Goal: Task Accomplishment & Management: Complete application form

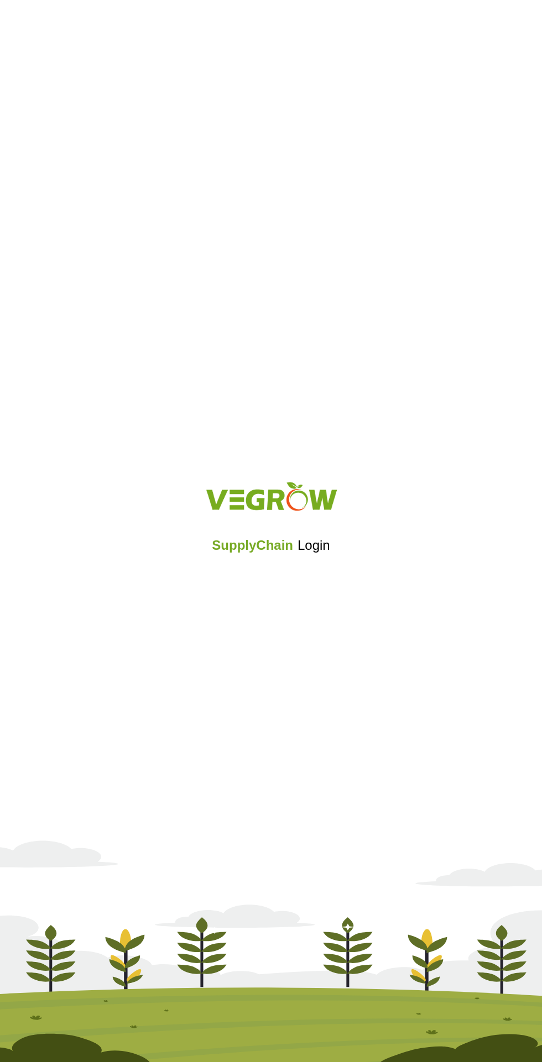
click at [252, 560] on div "SupplyChain Login" at bounding box center [271, 531] width 542 height 132
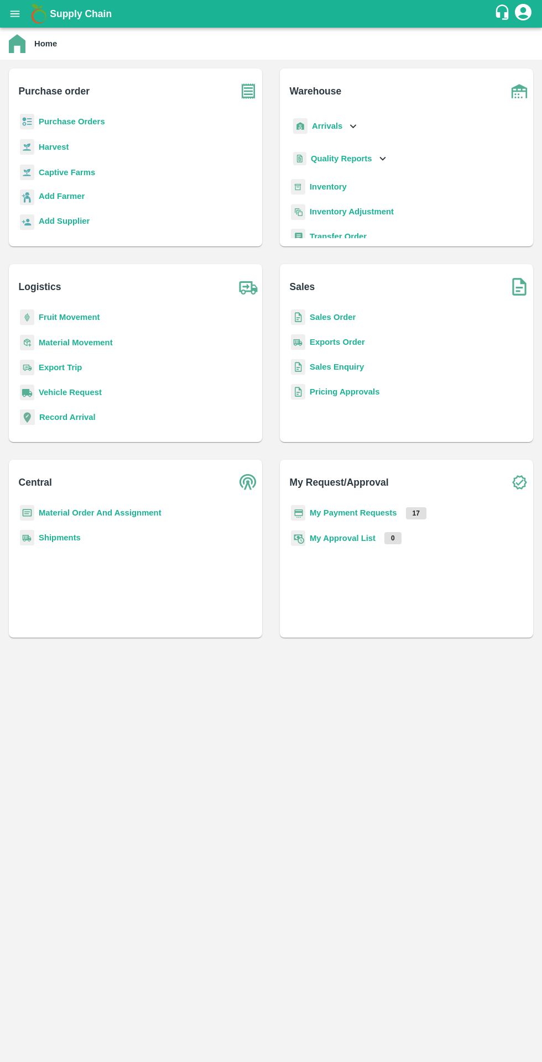
click at [84, 122] on b "Purchase Orders" at bounding box center [72, 121] width 66 height 9
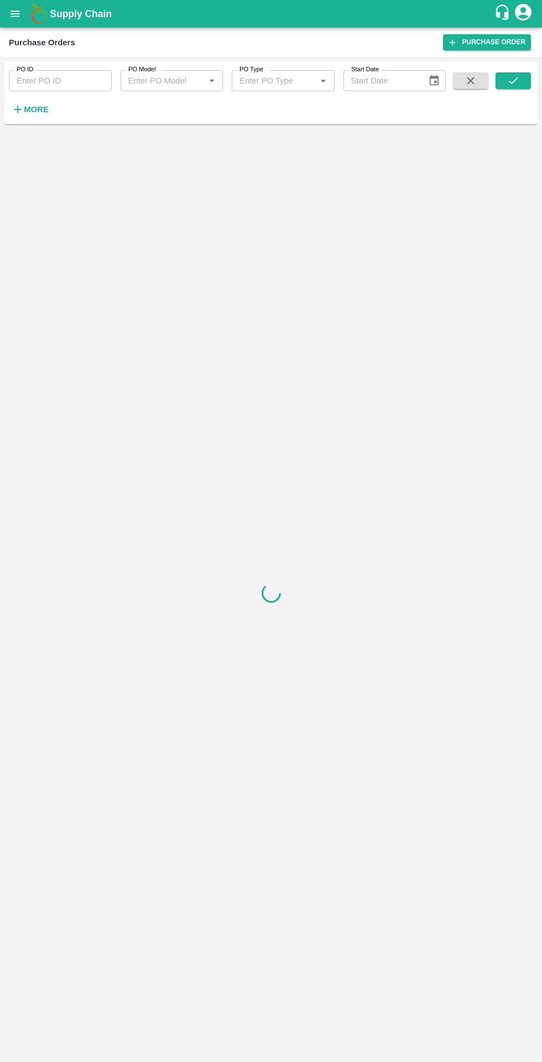
click at [47, 113] on button "More" at bounding box center [30, 109] width 43 height 19
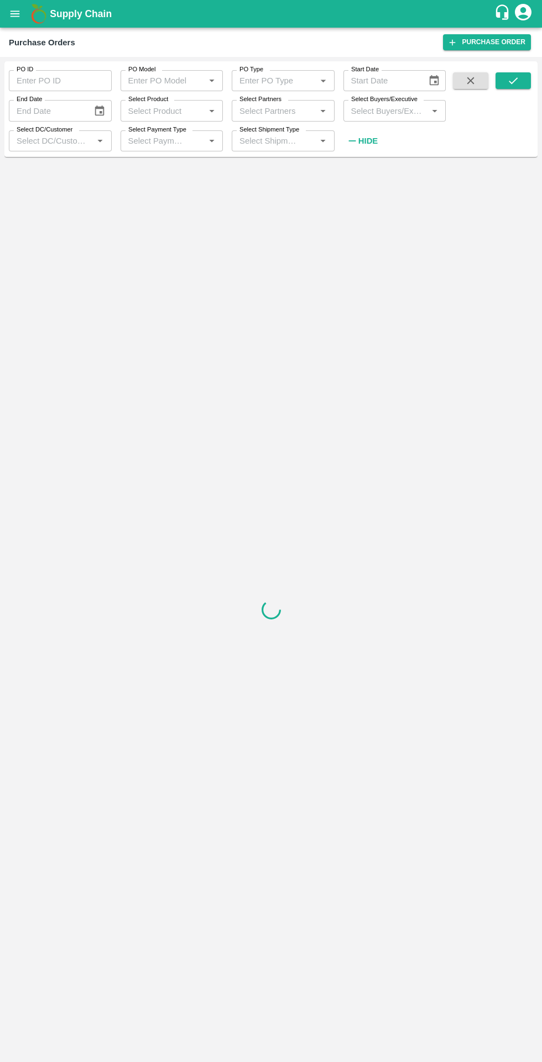
click at [291, 141] on input "Select Shipment Type" at bounding box center [267, 141] width 64 height 14
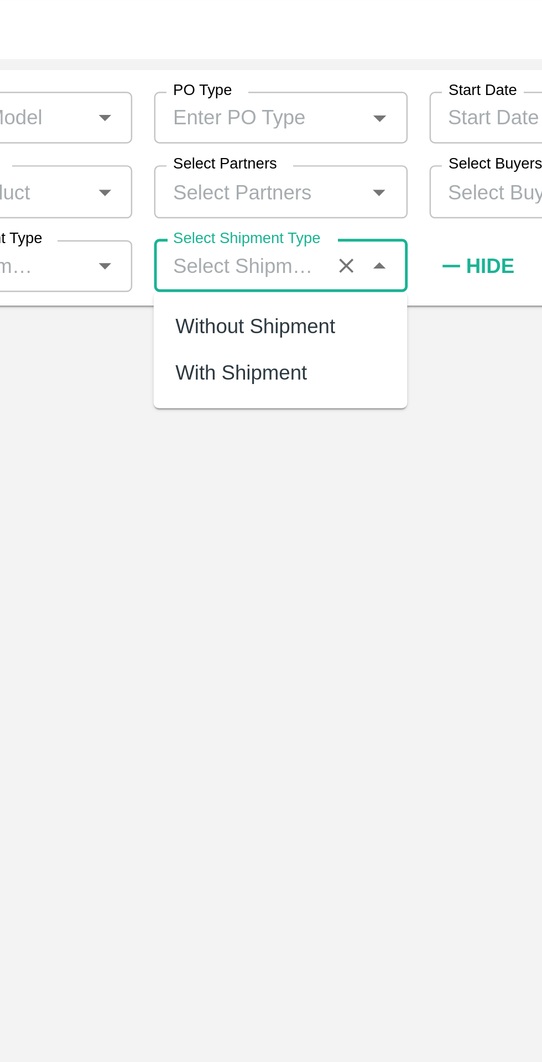
click at [300, 165] on div "Without Shipment" at bounding box center [272, 165] width 65 height 12
type input "Without Shipment"
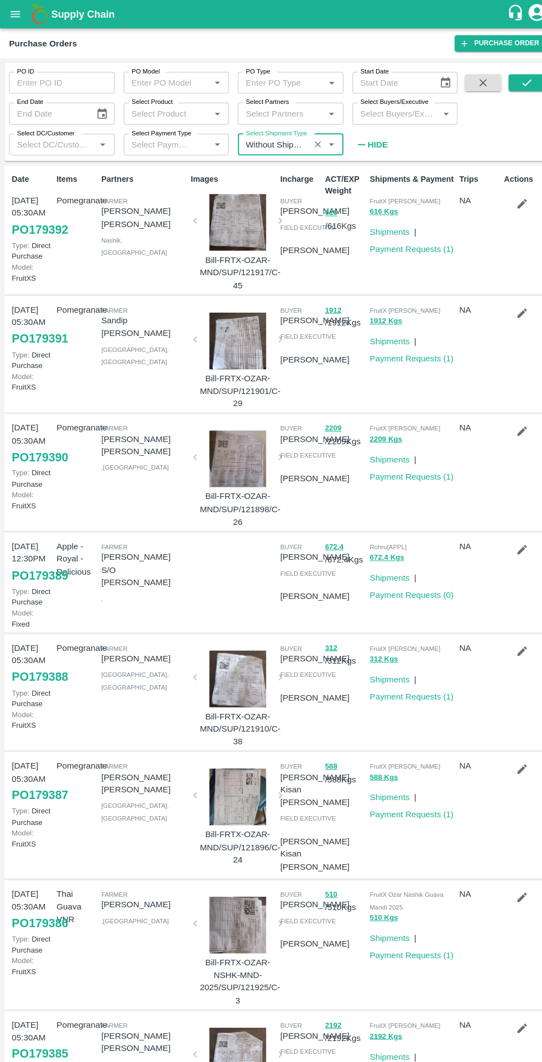
click at [81, 141] on input "Select DC/Customer" at bounding box center [51, 141] width 78 height 14
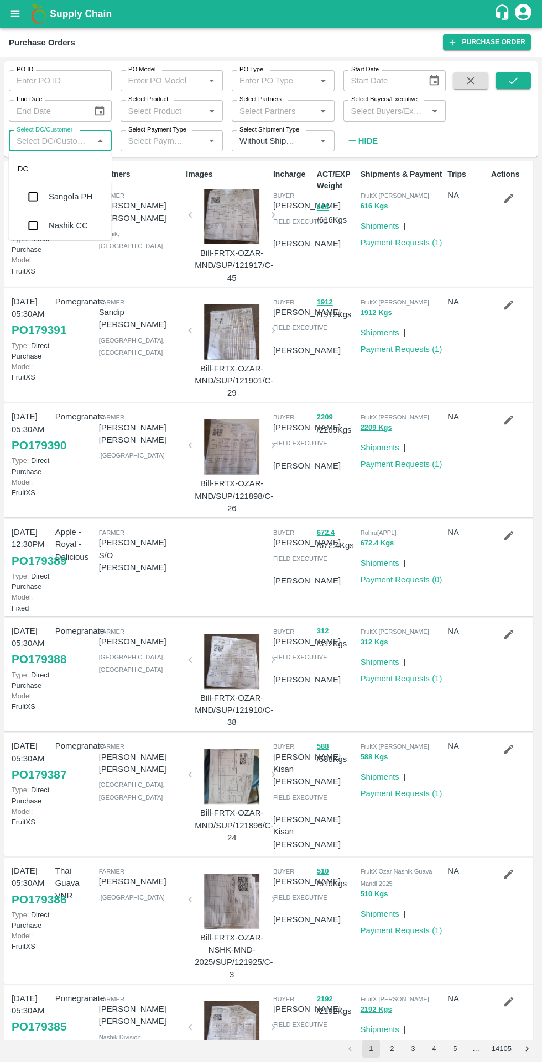
click at [513, 81] on icon "submit" at bounding box center [513, 81] width 12 height 12
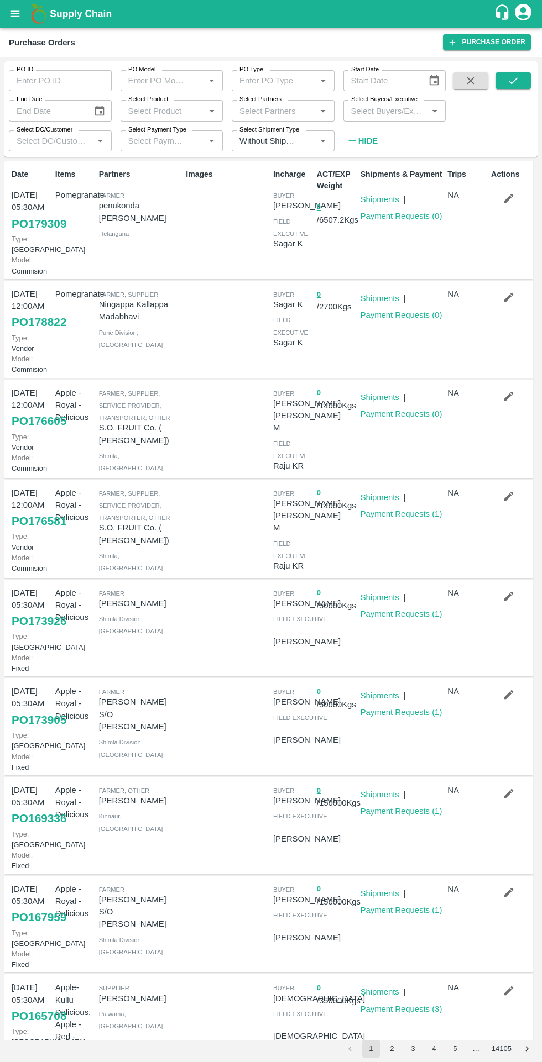
click at [175, 133] on label "Select Payment Type" at bounding box center [157, 129] width 58 height 9
click at [175, 134] on input "Select Payment Type" at bounding box center [156, 141] width 64 height 14
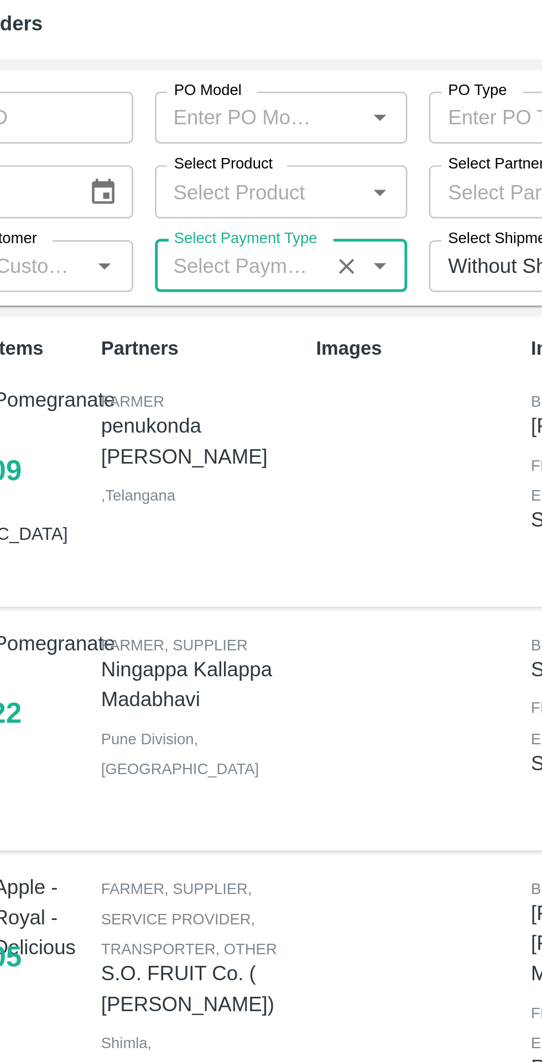
click at [211, 141] on icon "Open" at bounding box center [211, 141] width 5 height 3
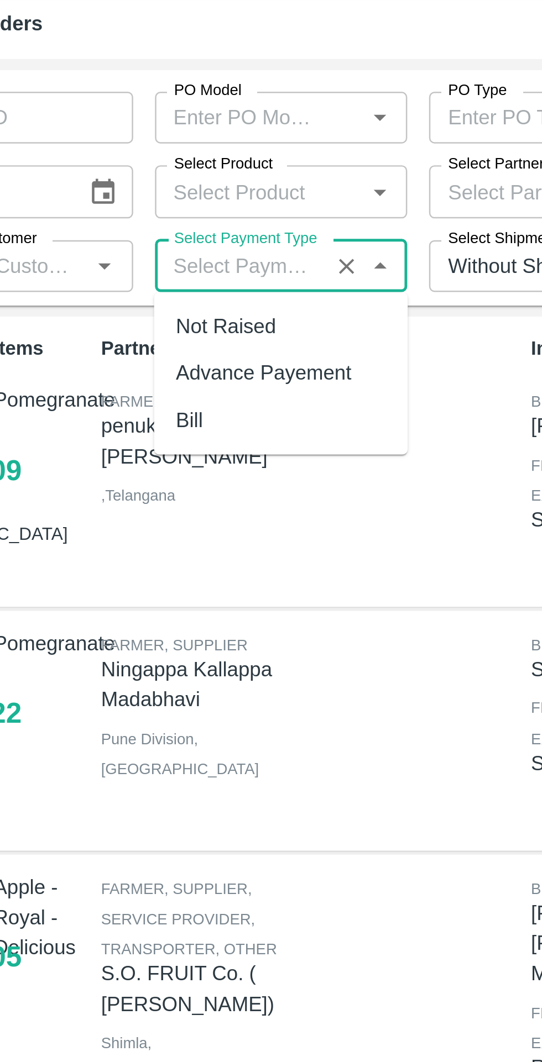
click at [169, 166] on div "Not Raised" at bounding box center [149, 165] width 40 height 12
type input "Not Raised"
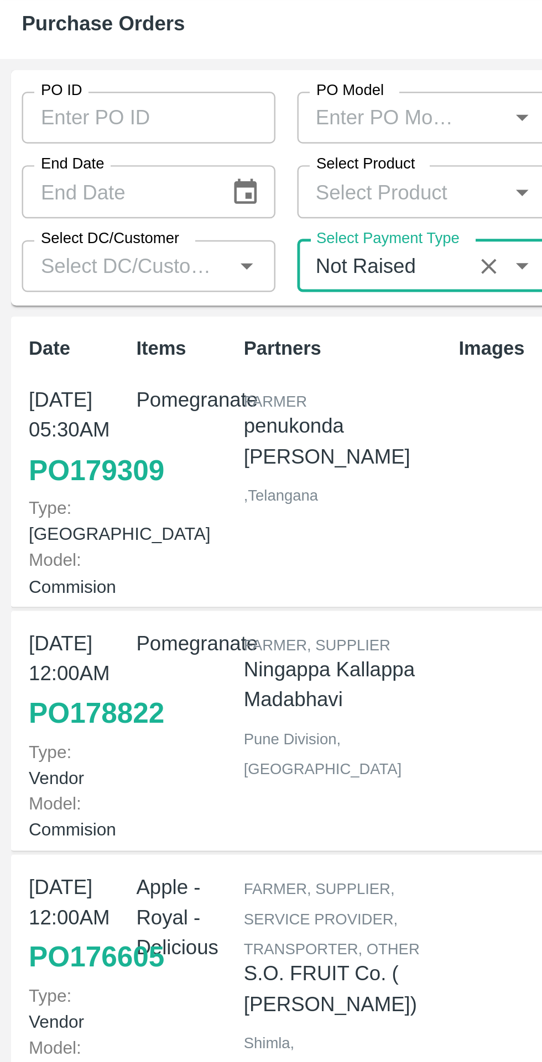
click at [82, 136] on input "Select DC/Customer" at bounding box center [51, 141] width 78 height 14
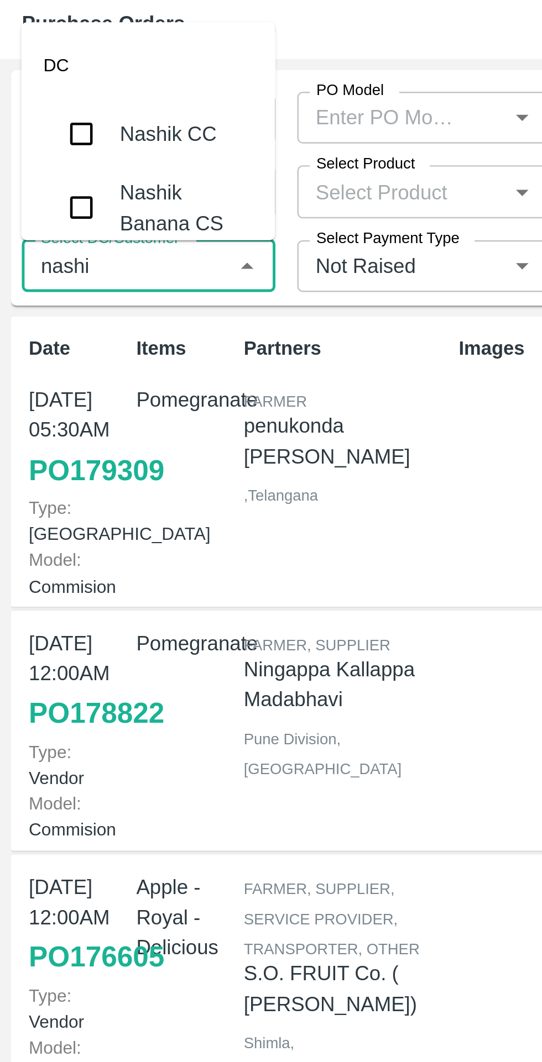
type input "nashik"
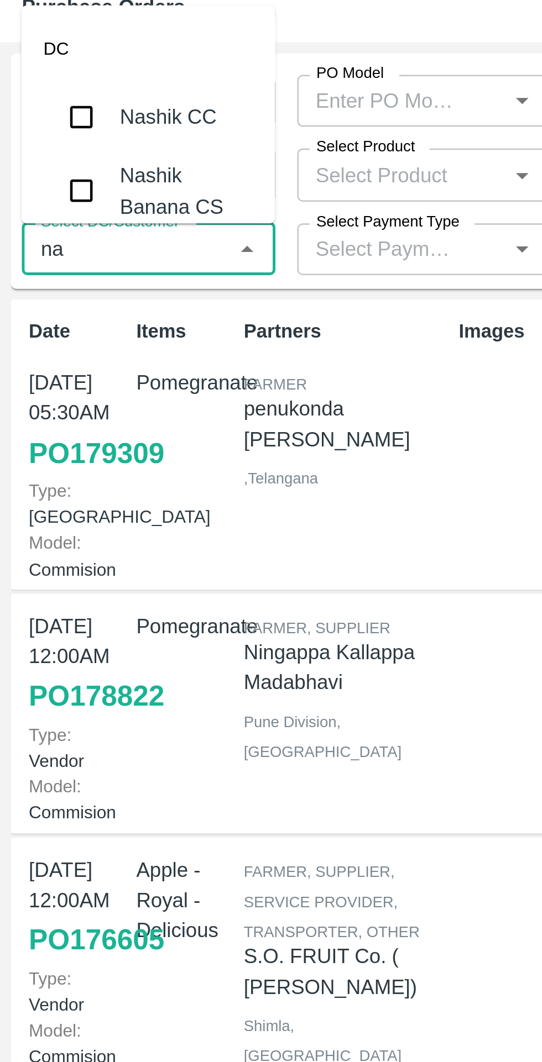
type input "n"
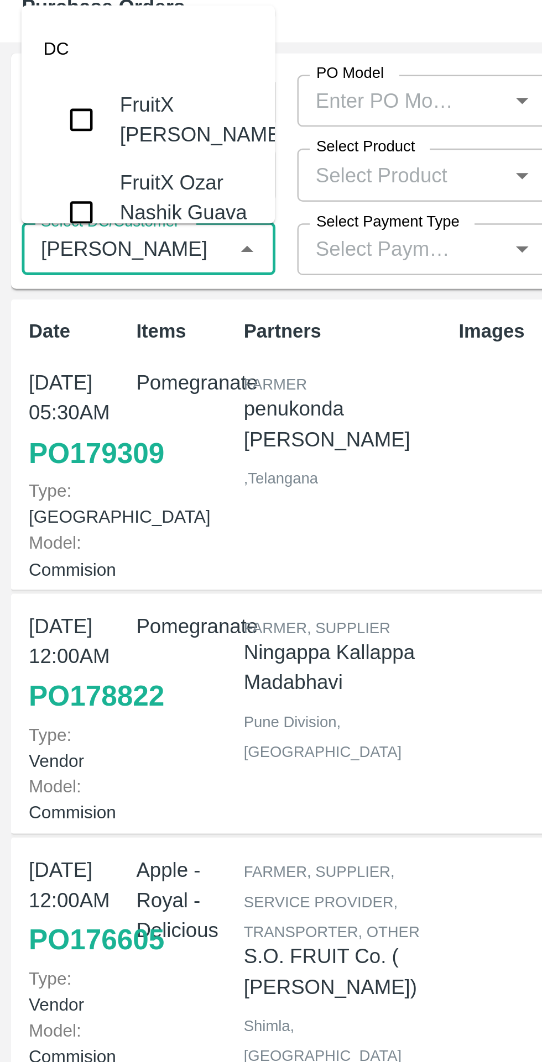
type input "ozar"
click at [42, 91] on input "checkbox" at bounding box center [33, 88] width 22 height 22
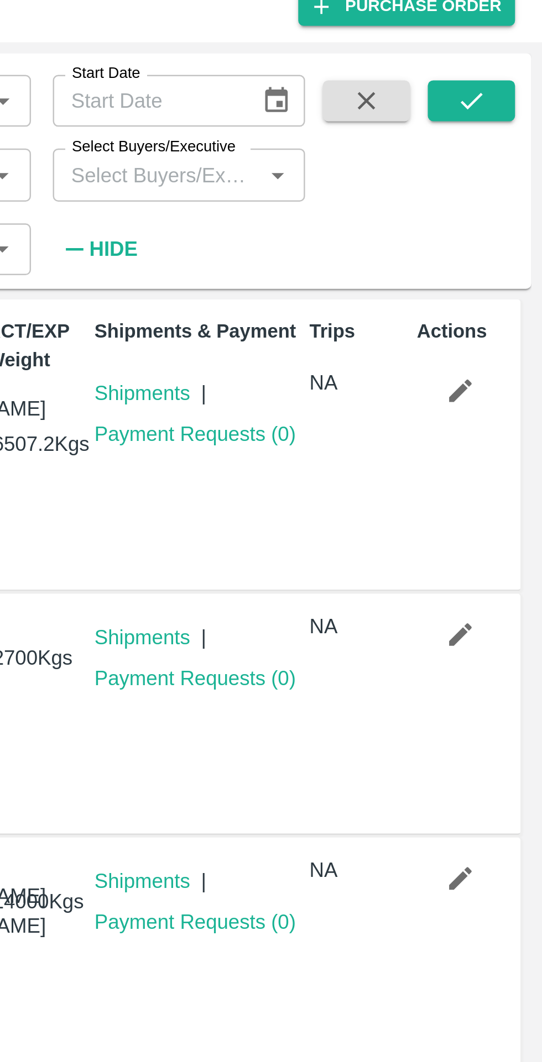
click at [518, 79] on icon "submit" at bounding box center [513, 81] width 12 height 12
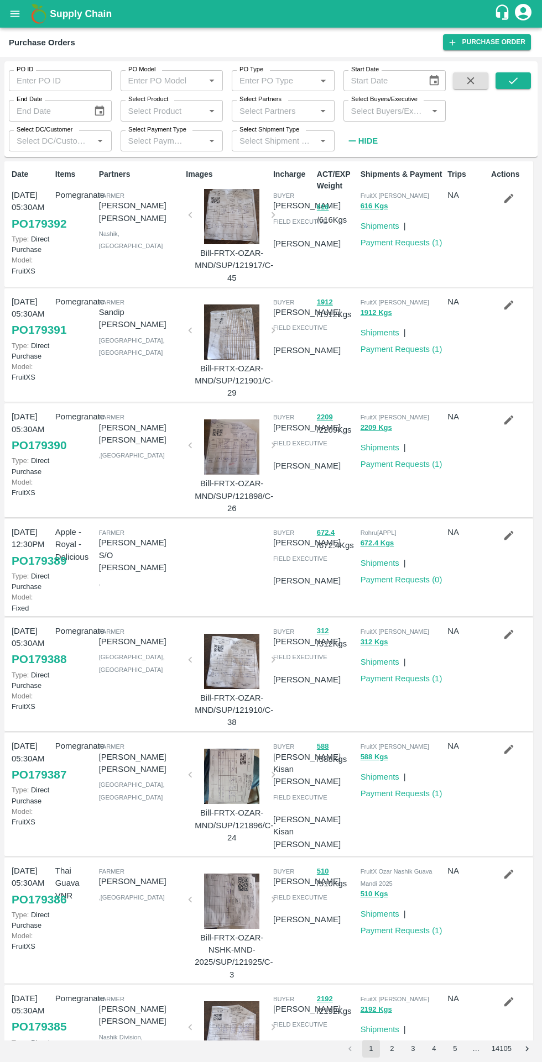
click at [65, 141] on input "Select DC/Customer" at bounding box center [51, 141] width 78 height 14
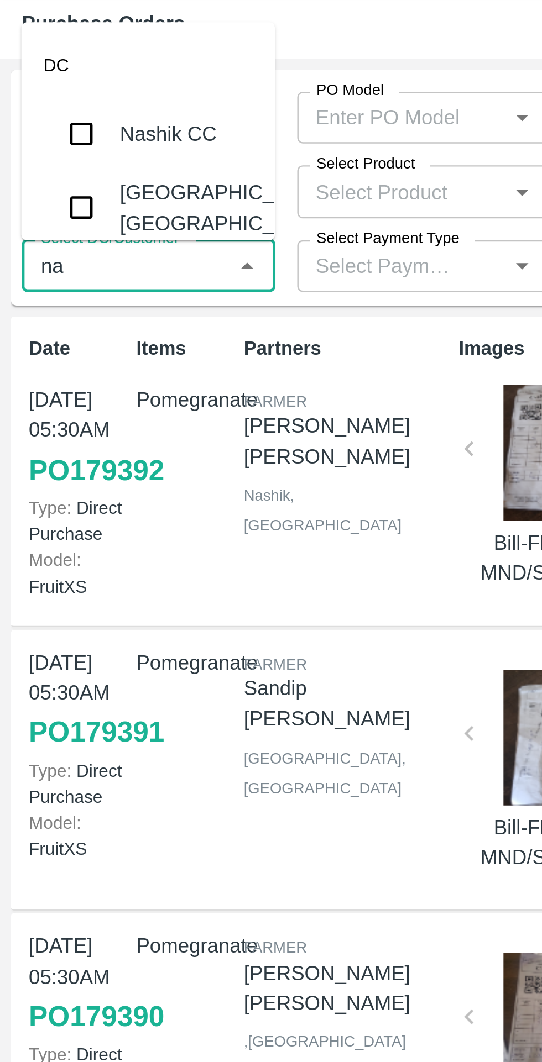
type input "n"
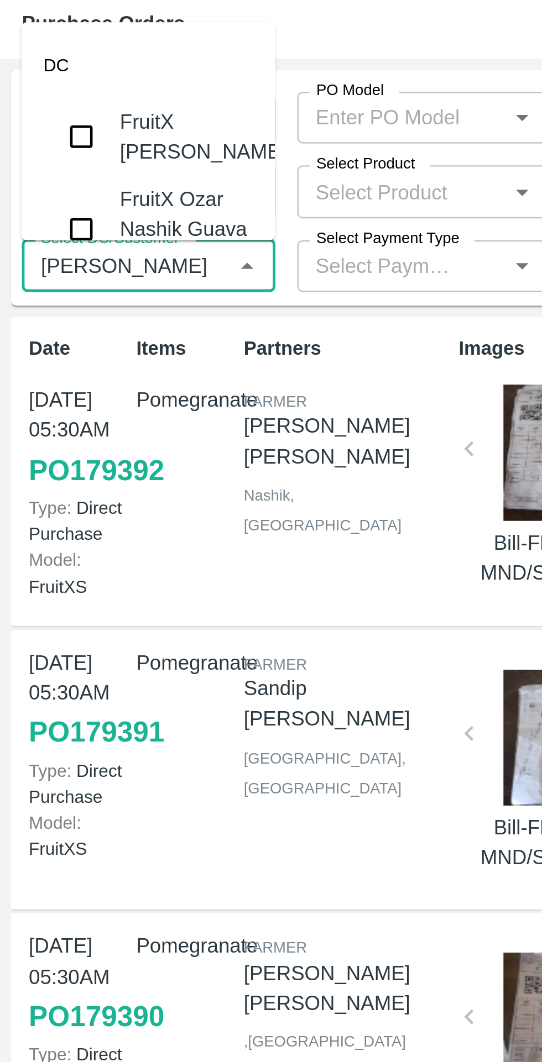
type input "ozar"
click at [38, 91] on input "checkbox" at bounding box center [33, 88] width 22 height 22
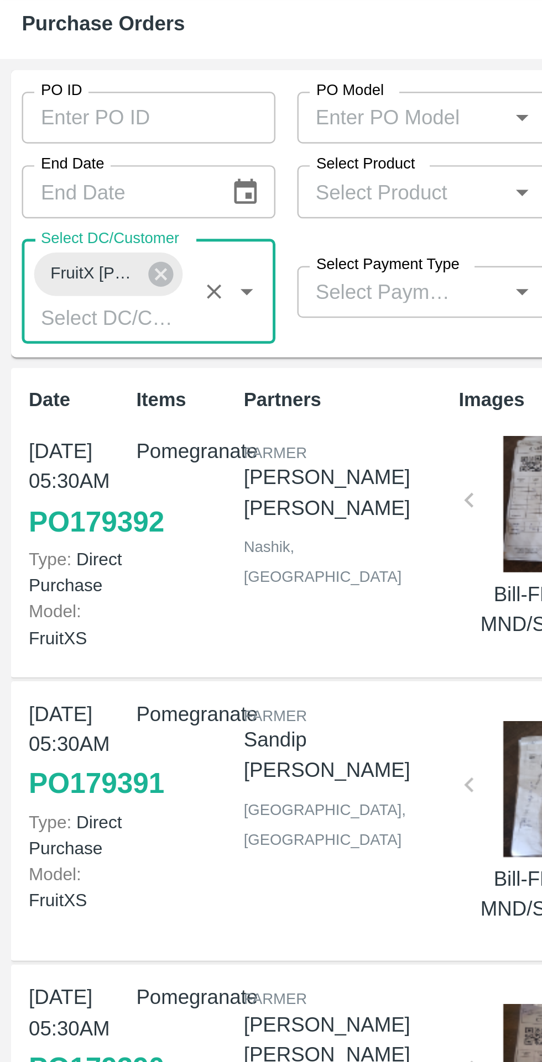
click at [176, 151] on input "Select Payment Type" at bounding box center [156, 151] width 64 height 14
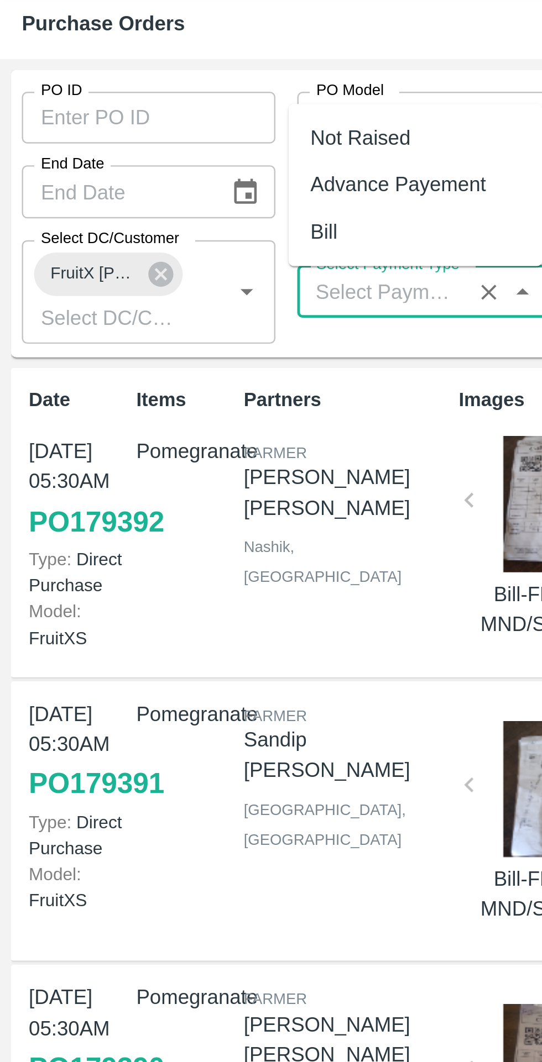
click at [160, 89] on div "Not Raised" at bounding box center [146, 89] width 40 height 12
type input "Not Raised"
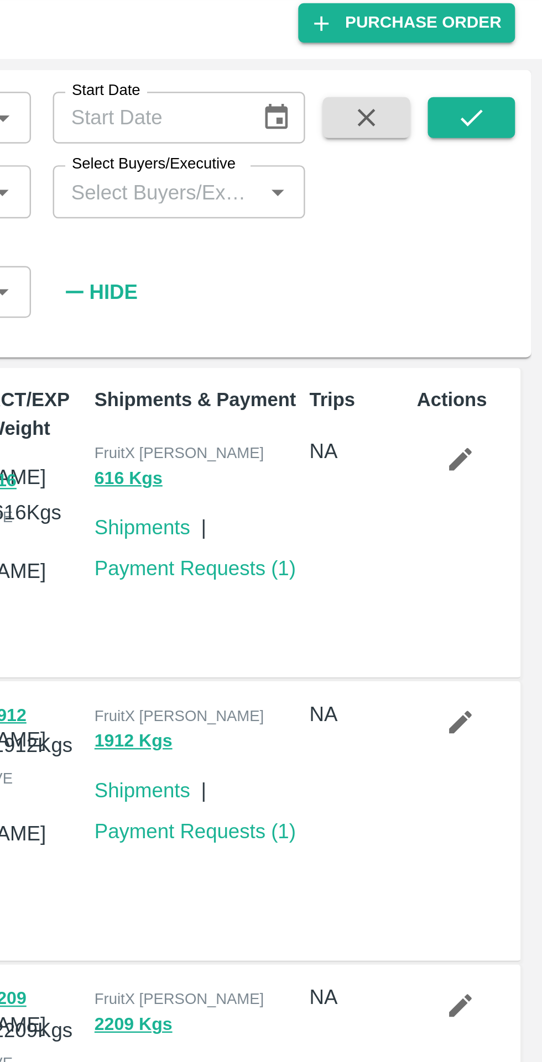
click at [521, 78] on button "submit" at bounding box center [512, 80] width 35 height 17
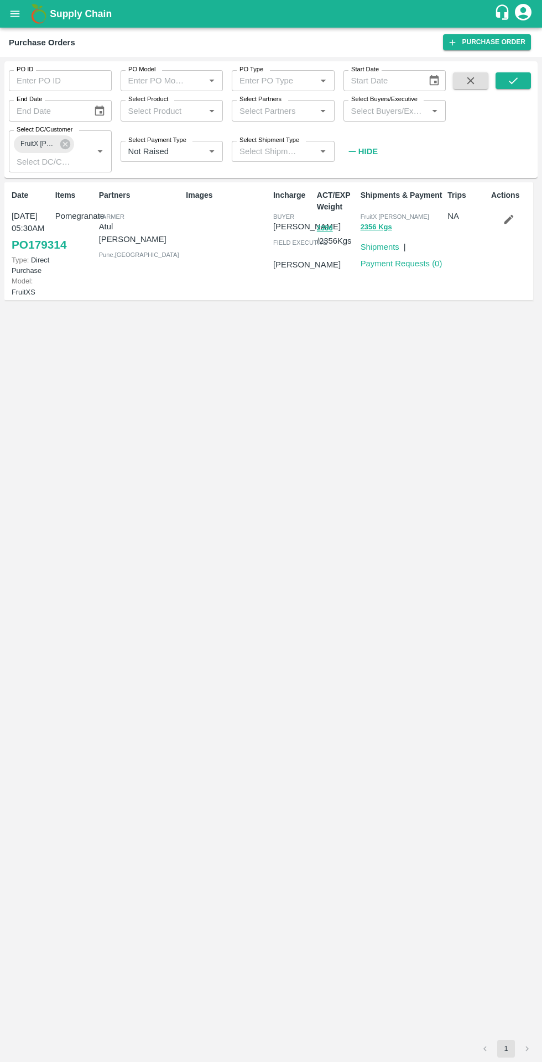
click at [418, 264] on link "Payment Requests ( 0 )" at bounding box center [401, 263] width 82 height 9
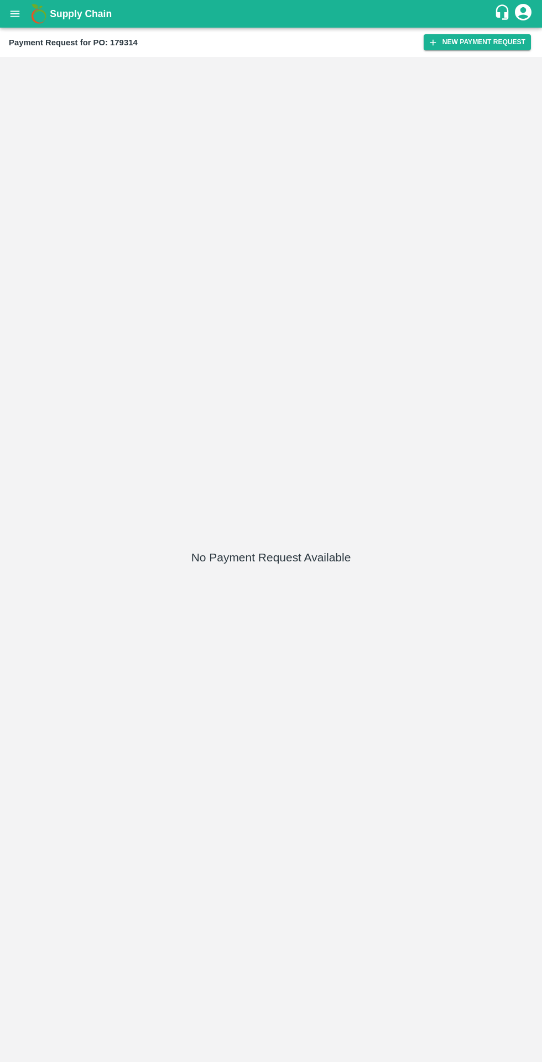
click at [475, 46] on button "New Payment Request" at bounding box center [476, 42] width 107 height 16
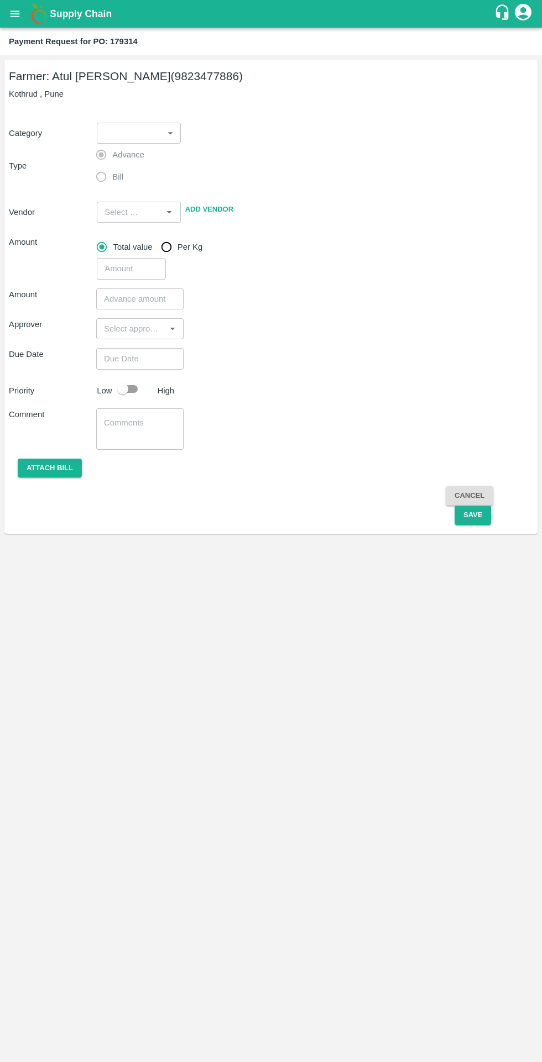
click at [150, 124] on body "Supply Chain Payment Request for PO: 179314 Farmer: Atul [PERSON_NAME] (9823477…" at bounding box center [271, 531] width 542 height 1062
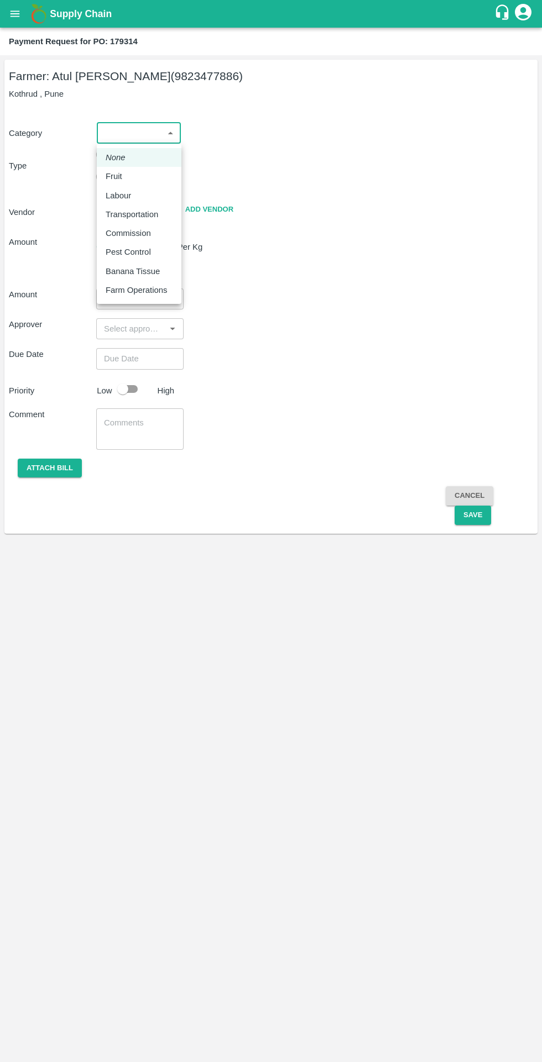
click at [129, 164] on li "None" at bounding box center [139, 157] width 85 height 19
click at [176, 132] on body "Supply Chain Payment Request for PO: 179314 Farmer: Atul [PERSON_NAME] (9823477…" at bounding box center [271, 531] width 542 height 1062
click at [130, 177] on div "Fruit" at bounding box center [139, 176] width 67 height 12
type input "1"
type input "Atul [PERSON_NAME] - 9823477886(Farmer)"
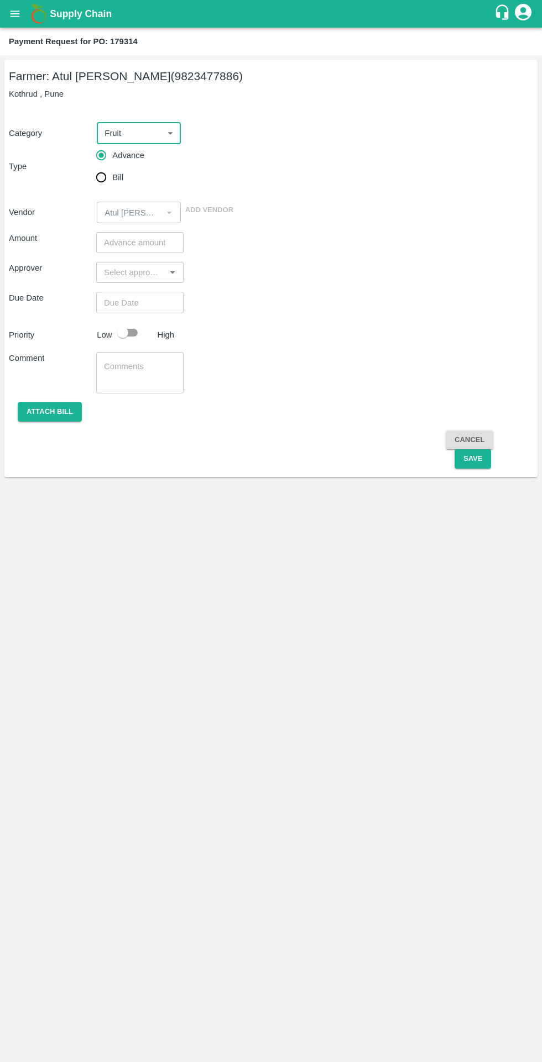
click at [100, 186] on input "Bill" at bounding box center [101, 177] width 22 height 22
radio input "true"
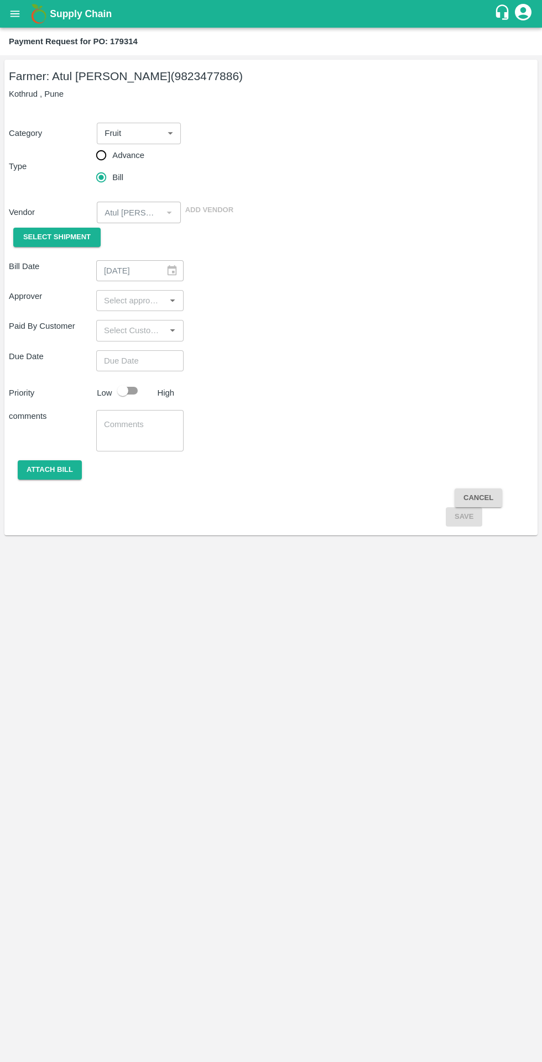
click at [48, 240] on span "Select Shipment" at bounding box center [56, 237] width 67 height 13
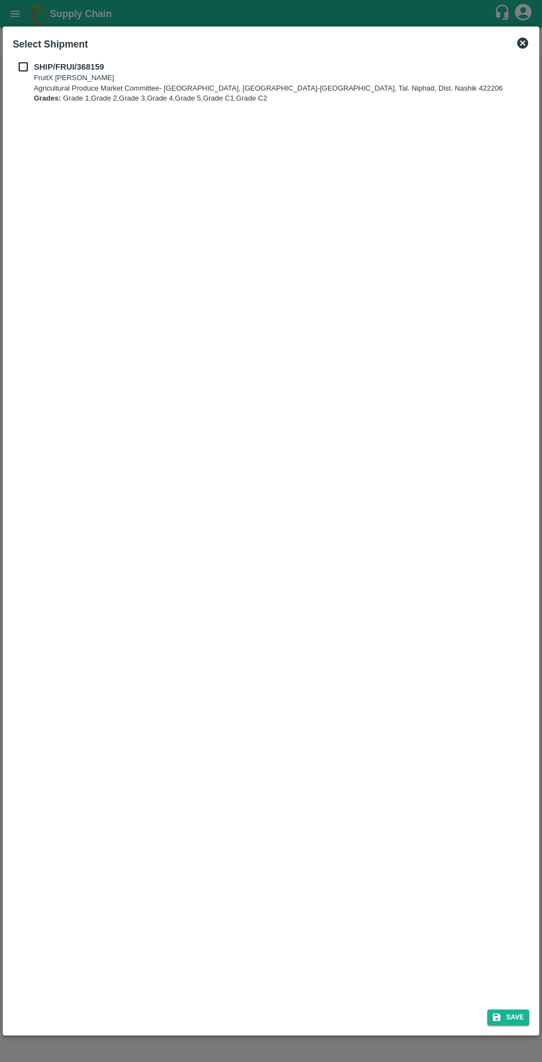
click at [22, 70] on input "checkbox" at bounding box center [23, 67] width 21 height 12
checkbox input "true"
click at [521, 1021] on button "Save" at bounding box center [508, 1018] width 42 height 16
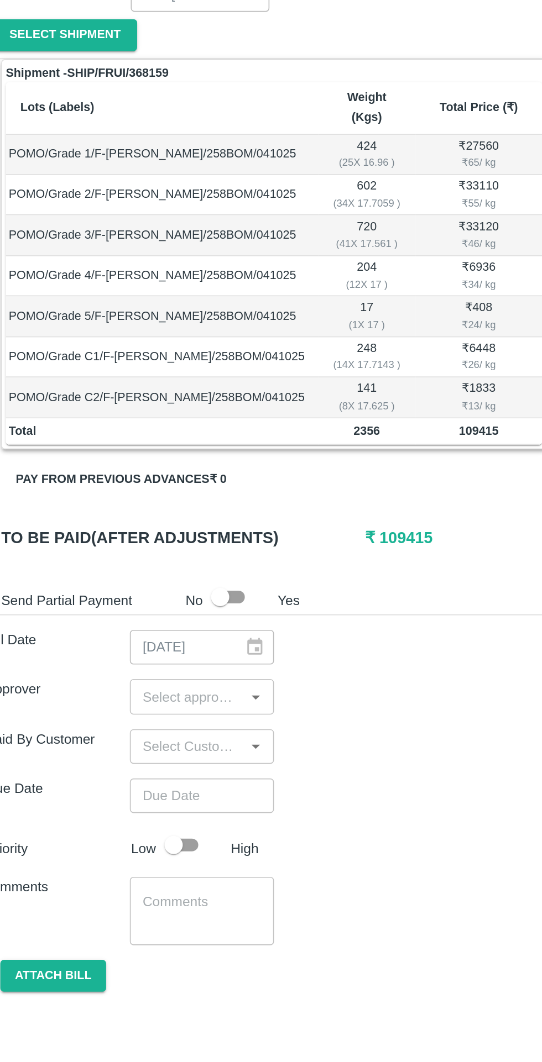
click at [154, 568] on input "checkbox" at bounding box center [150, 578] width 63 height 21
checkbox input "true"
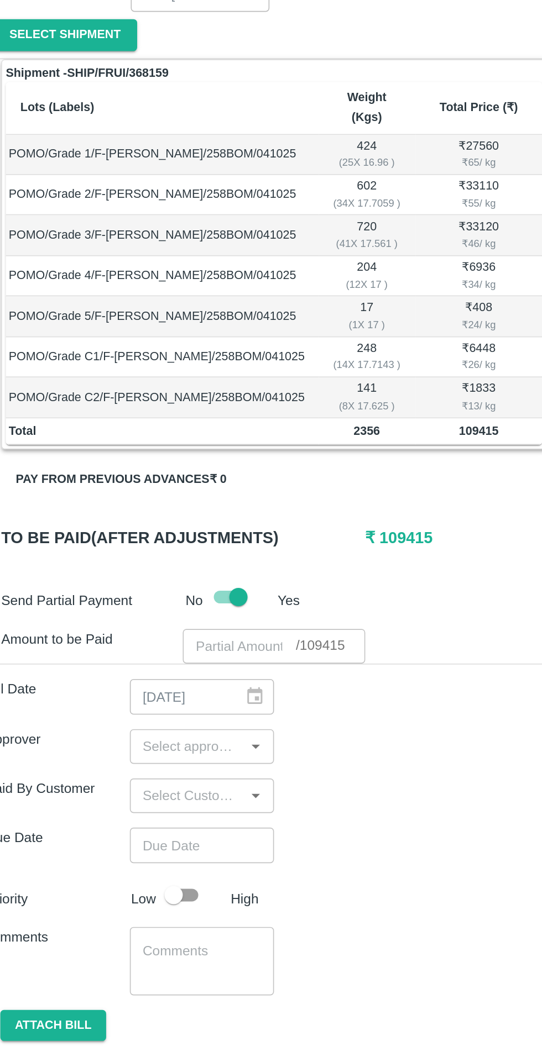
click at [165, 597] on input "number" at bounding box center [162, 607] width 69 height 21
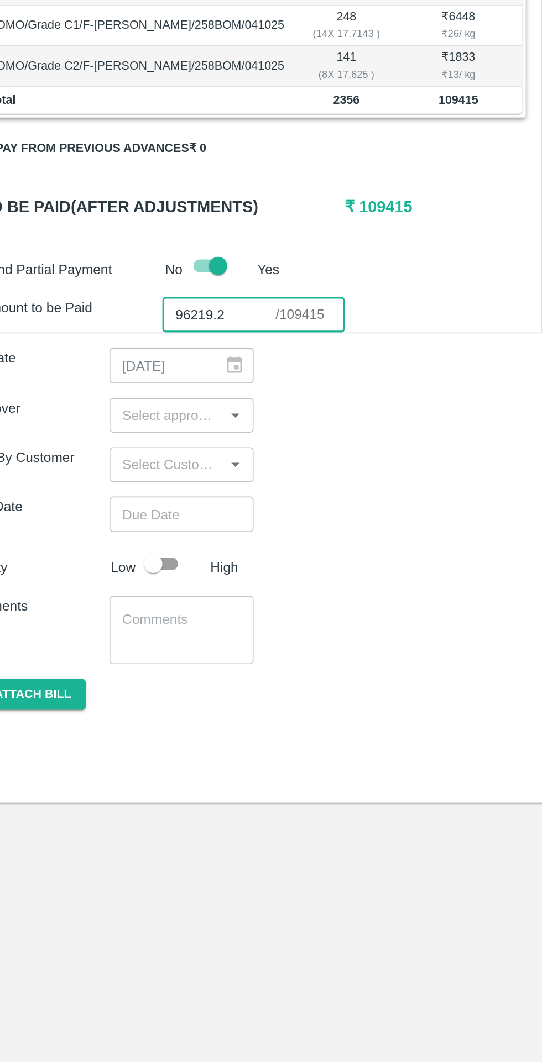
type input "96219.2"
click at [151, 661] on input "input" at bounding box center [130, 668] width 62 height 14
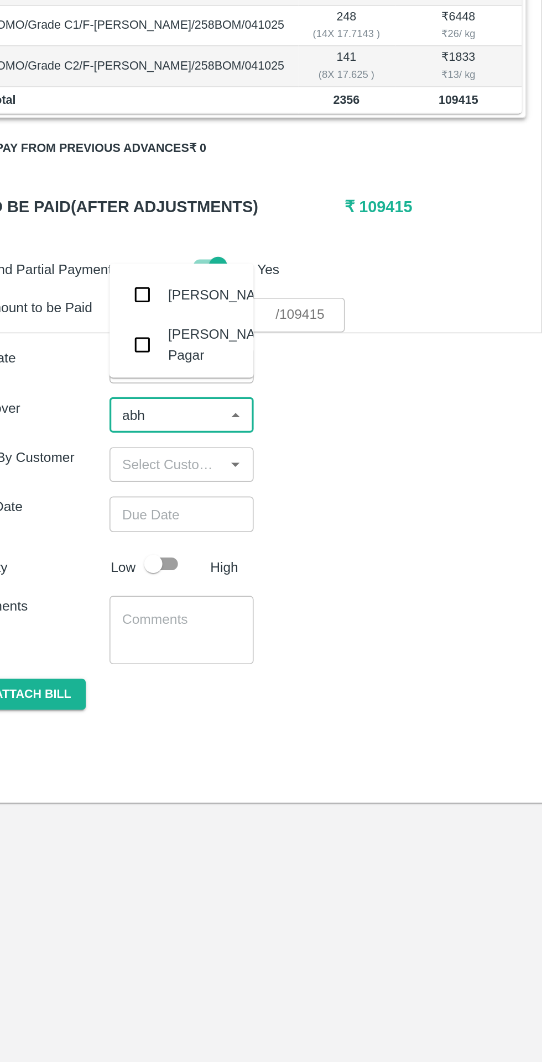
type input "[DEMOGRAPHIC_DATA]"
click at [126, 624] on input "checkbox" at bounding box center [116, 627] width 22 height 22
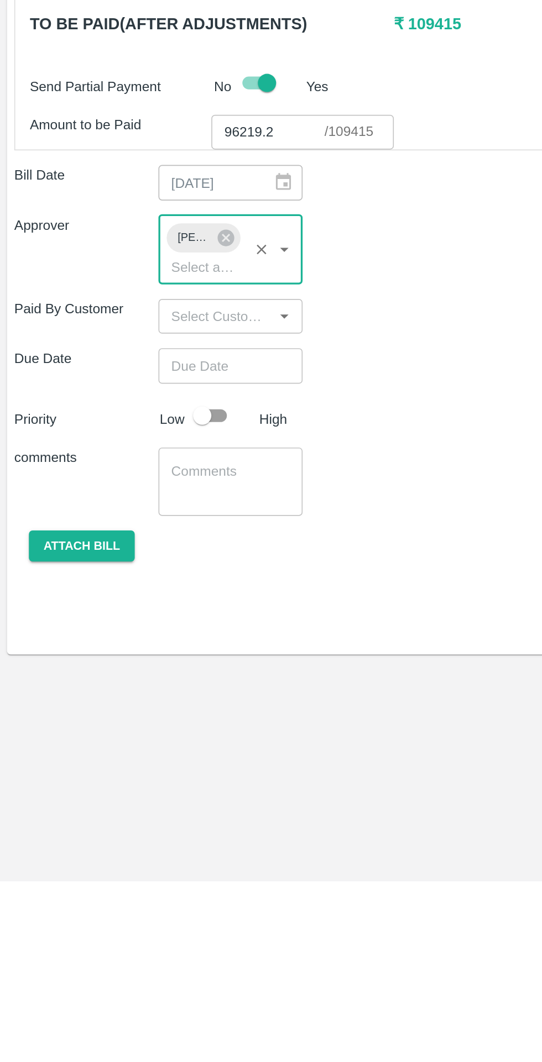
click at [129, 741] on input "Choose date" at bounding box center [136, 749] width 80 height 21
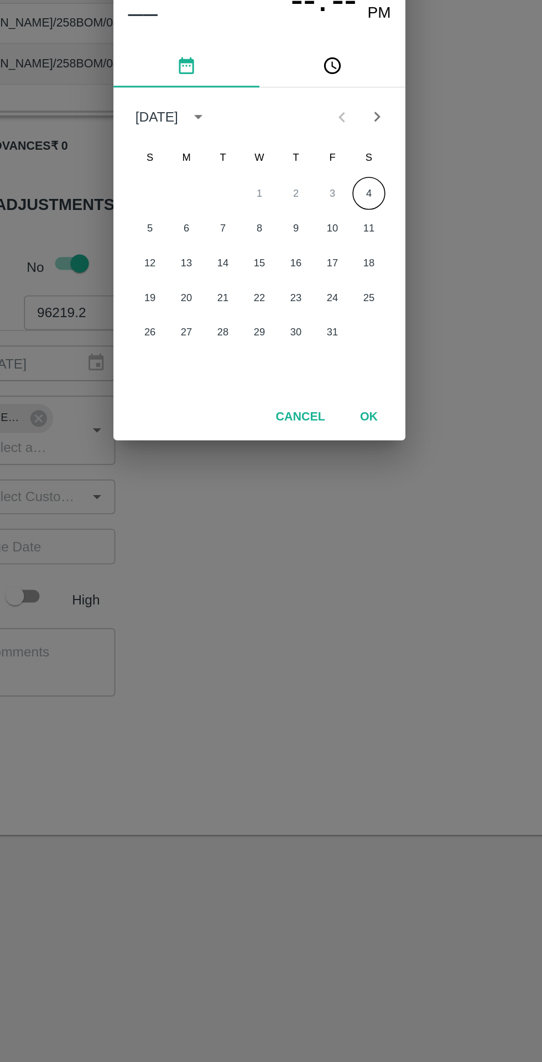
click at [337, 536] on button "4" at bounding box center [337, 536] width 20 height 20
type input "[DATE] 12:00 AM"
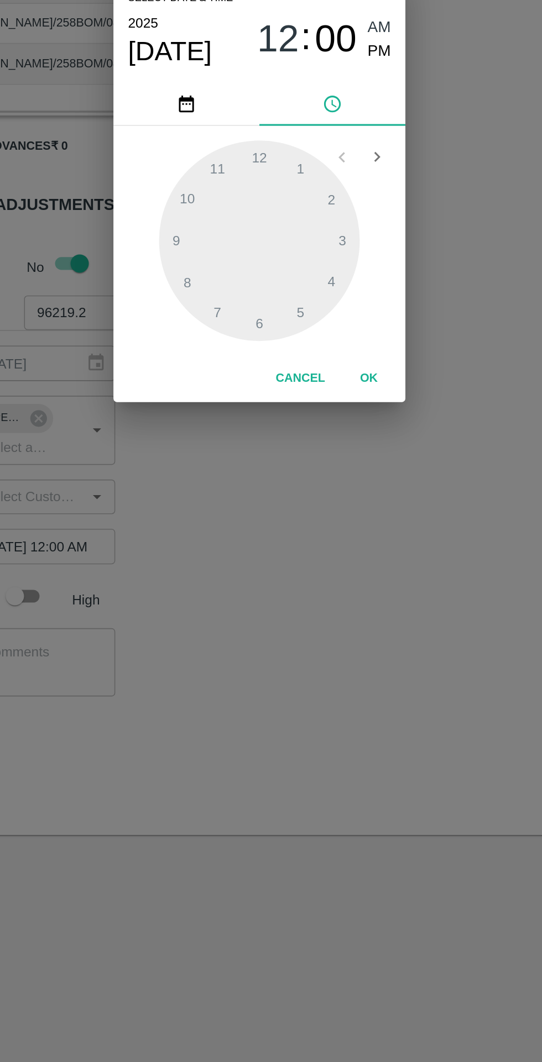
click at [342, 671] on div "Select date & time [DATE] 12 : 00 AM PM 1 2 3 4 5 6 7 8 9 10 11 12 Cancel OK" at bounding box center [271, 531] width 542 height 1062
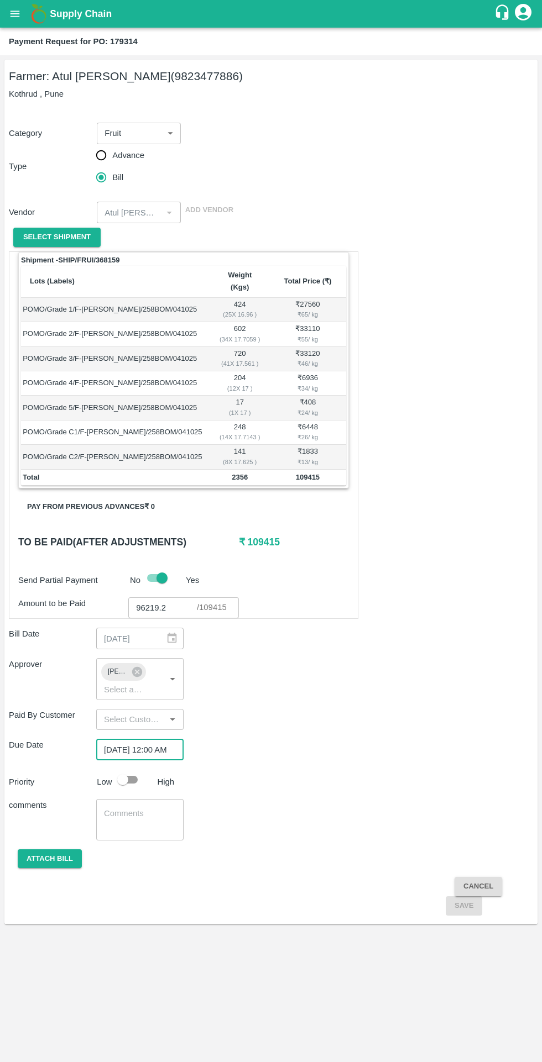
click at [129, 769] on input "checkbox" at bounding box center [122, 779] width 63 height 21
checkbox input "true"
click at [53, 850] on button "Attach bill" at bounding box center [50, 858] width 64 height 19
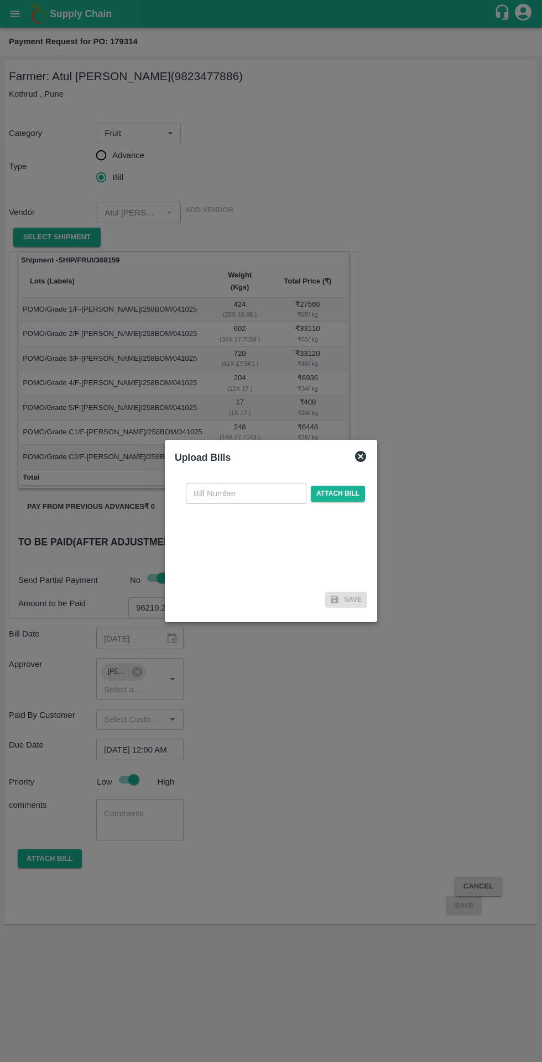
click at [244, 496] on input "text" at bounding box center [246, 493] width 120 height 21
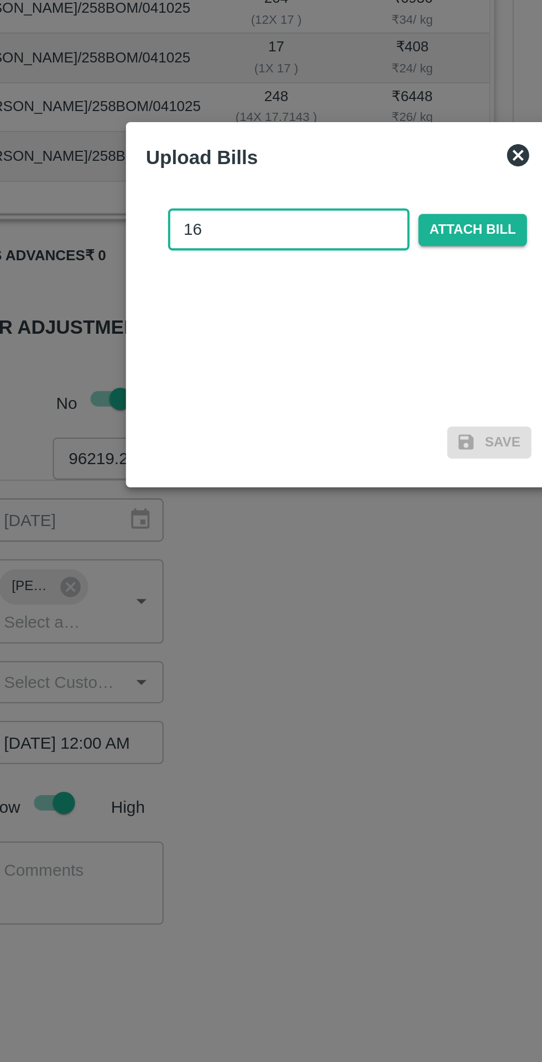
type input "16"
click at [344, 500] on span "Attach bill" at bounding box center [338, 494] width 54 height 16
click at [0, 0] on input "Attach bill" at bounding box center [0, 0] width 0 height 0
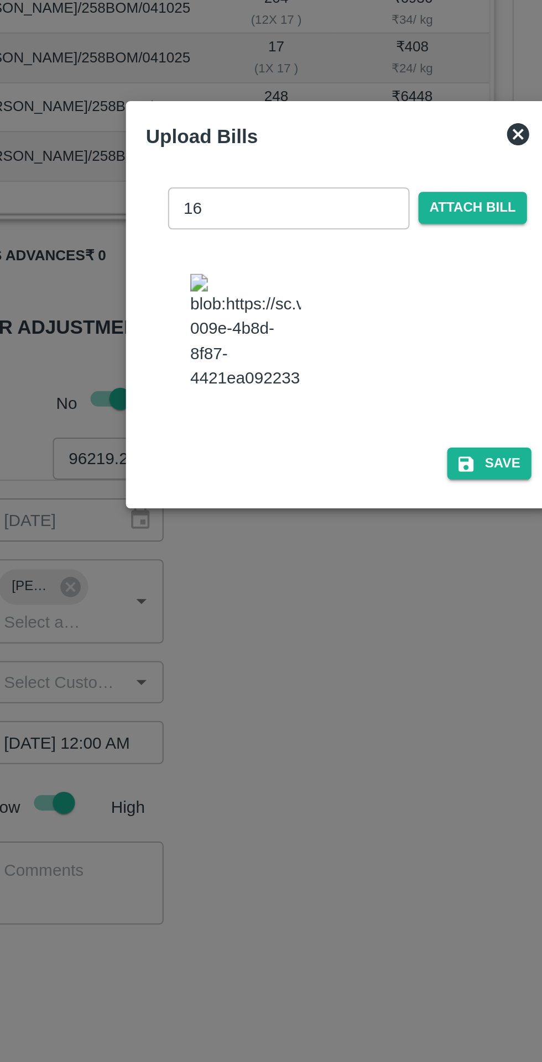
click at [346, 618] on button "Save" at bounding box center [346, 610] width 42 height 16
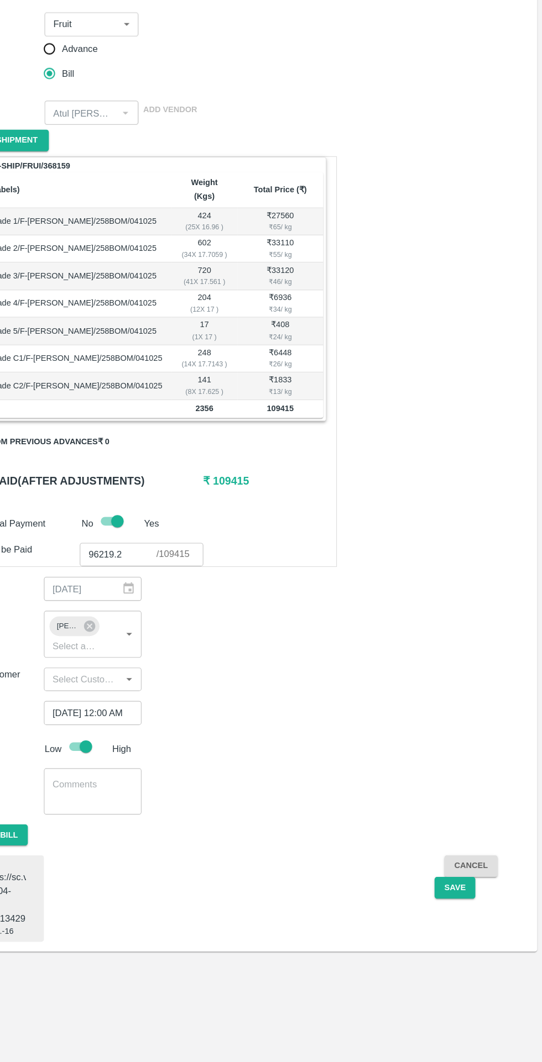
click at [464, 896] on button "Save" at bounding box center [463, 905] width 36 height 19
